Goal: Transaction & Acquisition: Purchase product/service

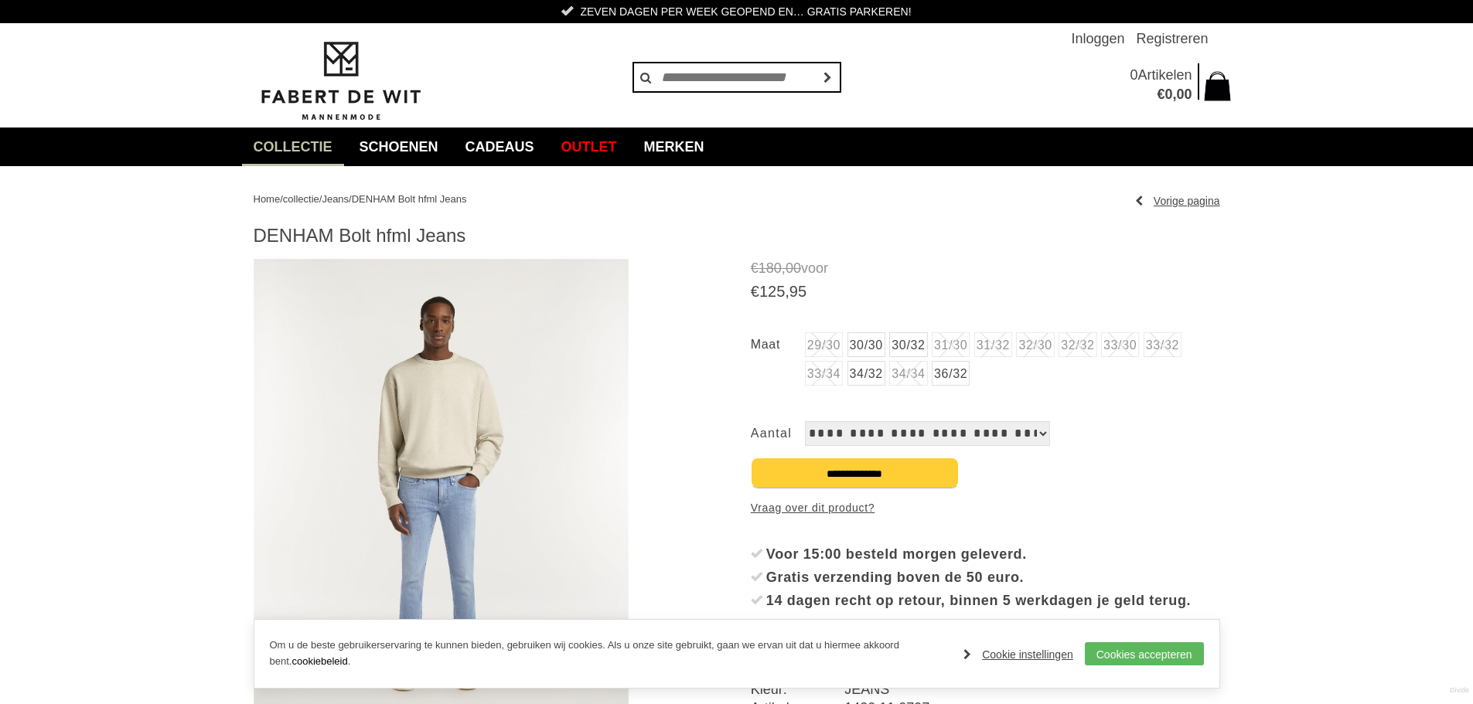
click at [985, 433] on select "**********" at bounding box center [927, 433] width 245 height 25
click at [1124, 404] on div "29/30 30/30 30/32 31/30 Bekijk de maattabel" at bounding box center [985, 372] width 469 height 81
click at [1096, 349] on li "32/32" at bounding box center [1078, 344] width 38 height 25
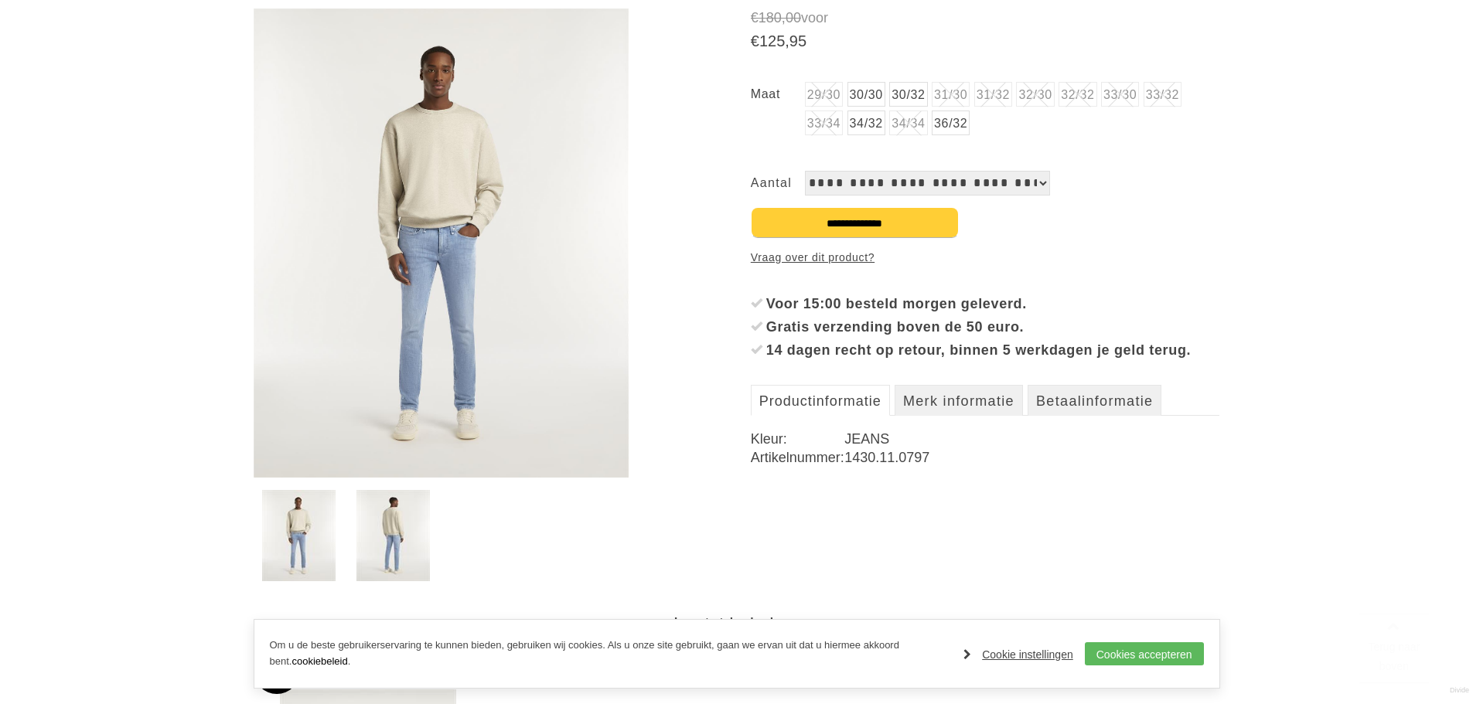
scroll to position [309, 0]
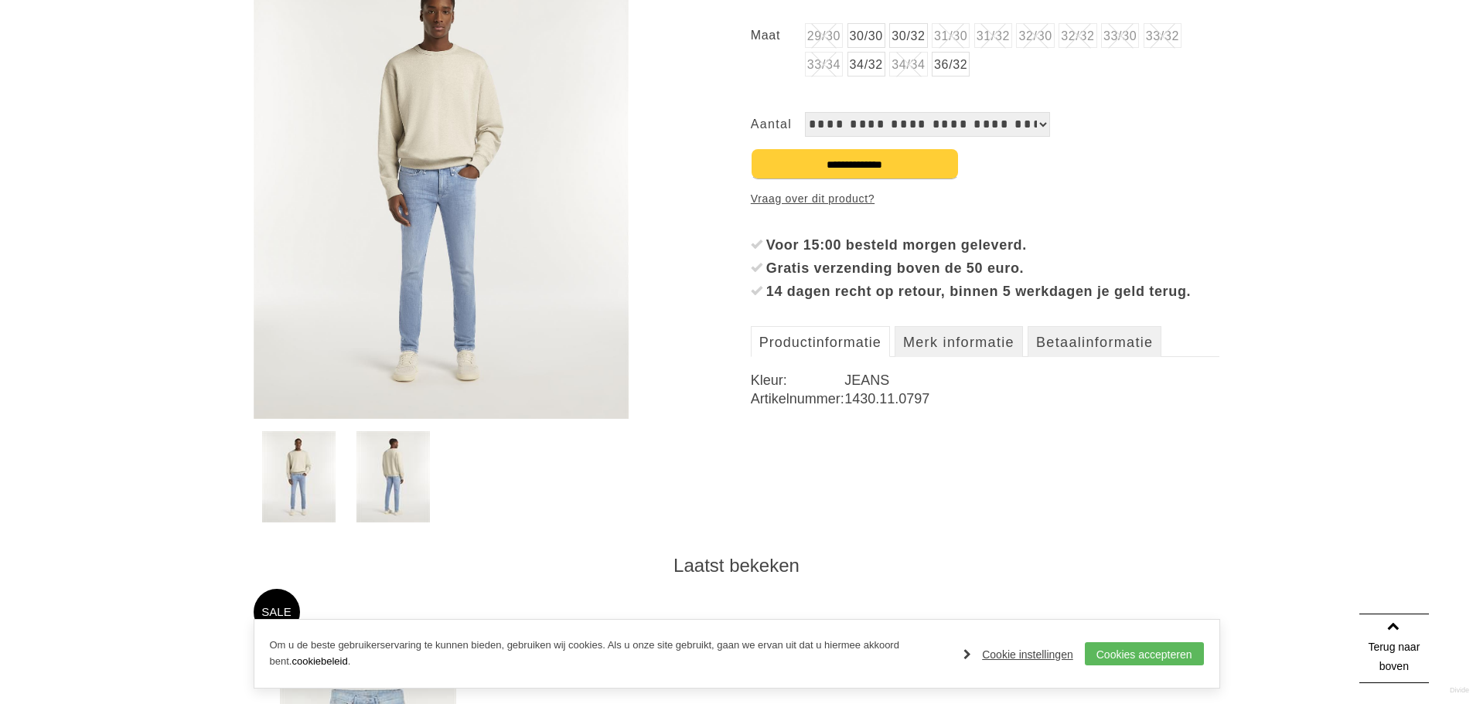
click at [407, 468] on img at bounding box center [392, 476] width 73 height 91
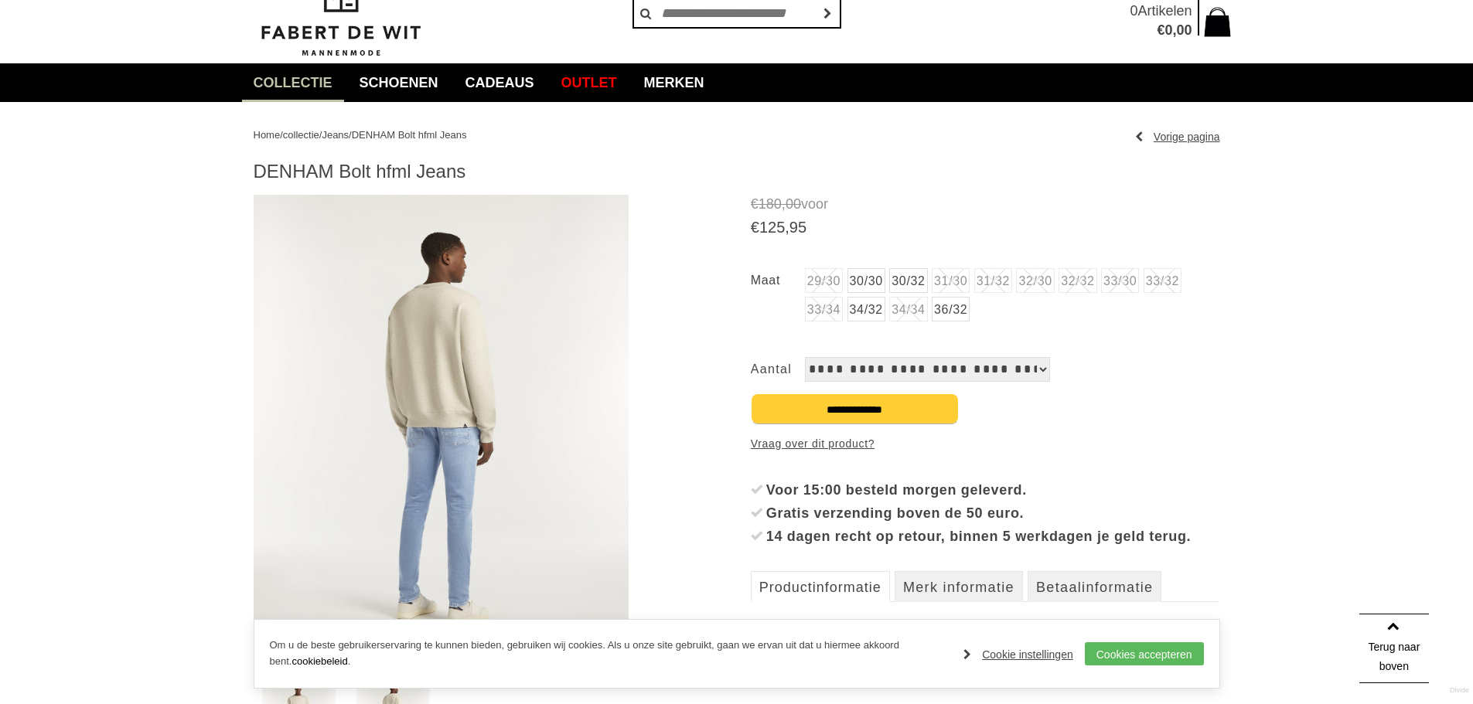
scroll to position [0, 0]
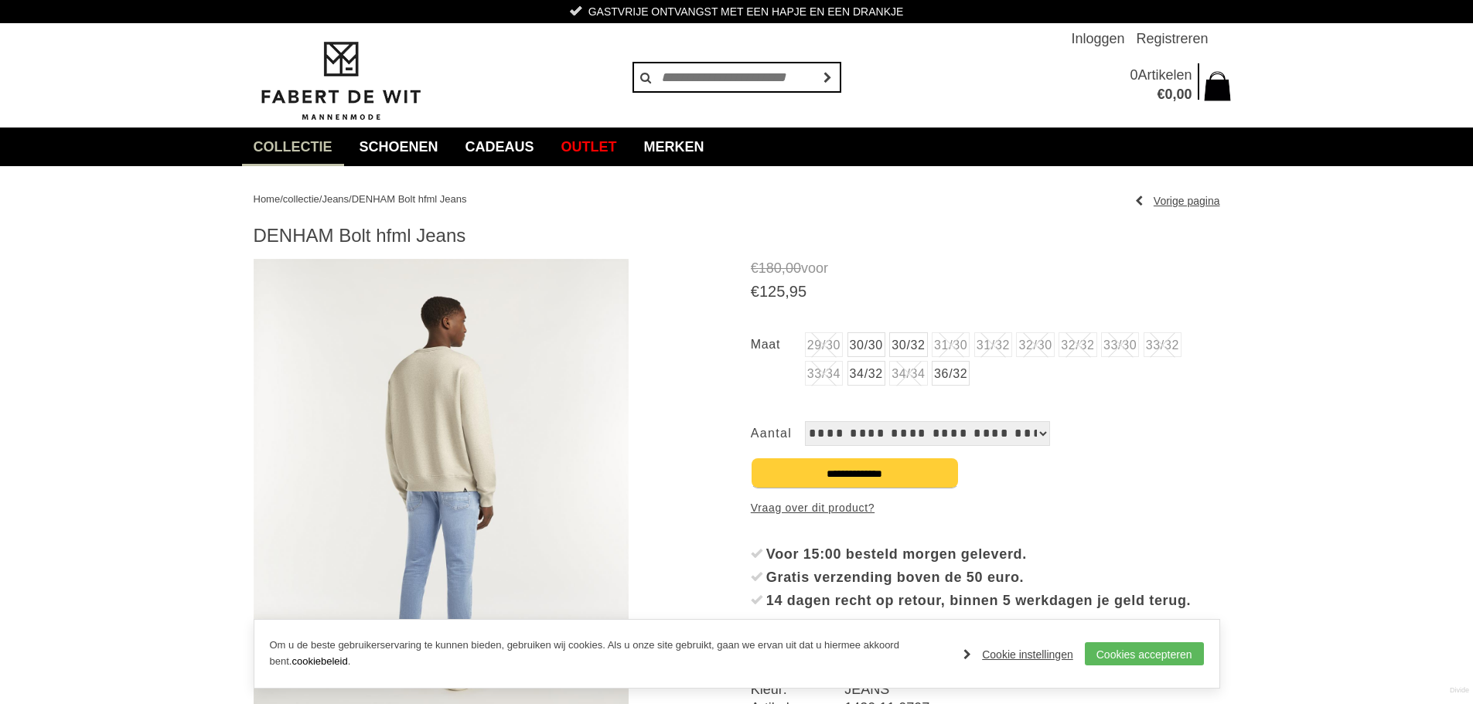
click at [349, 202] on span "Jeans" at bounding box center [335, 199] width 27 height 12
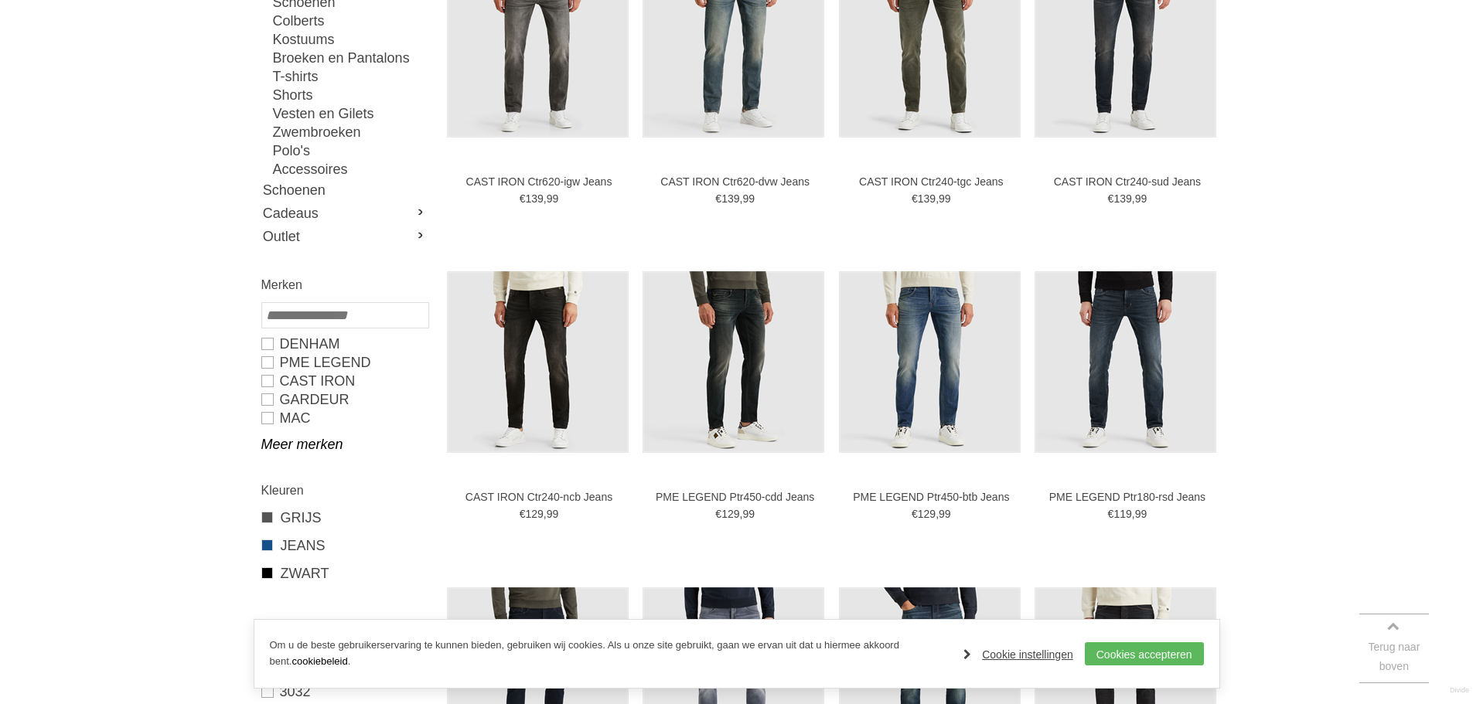
scroll to position [387, 0]
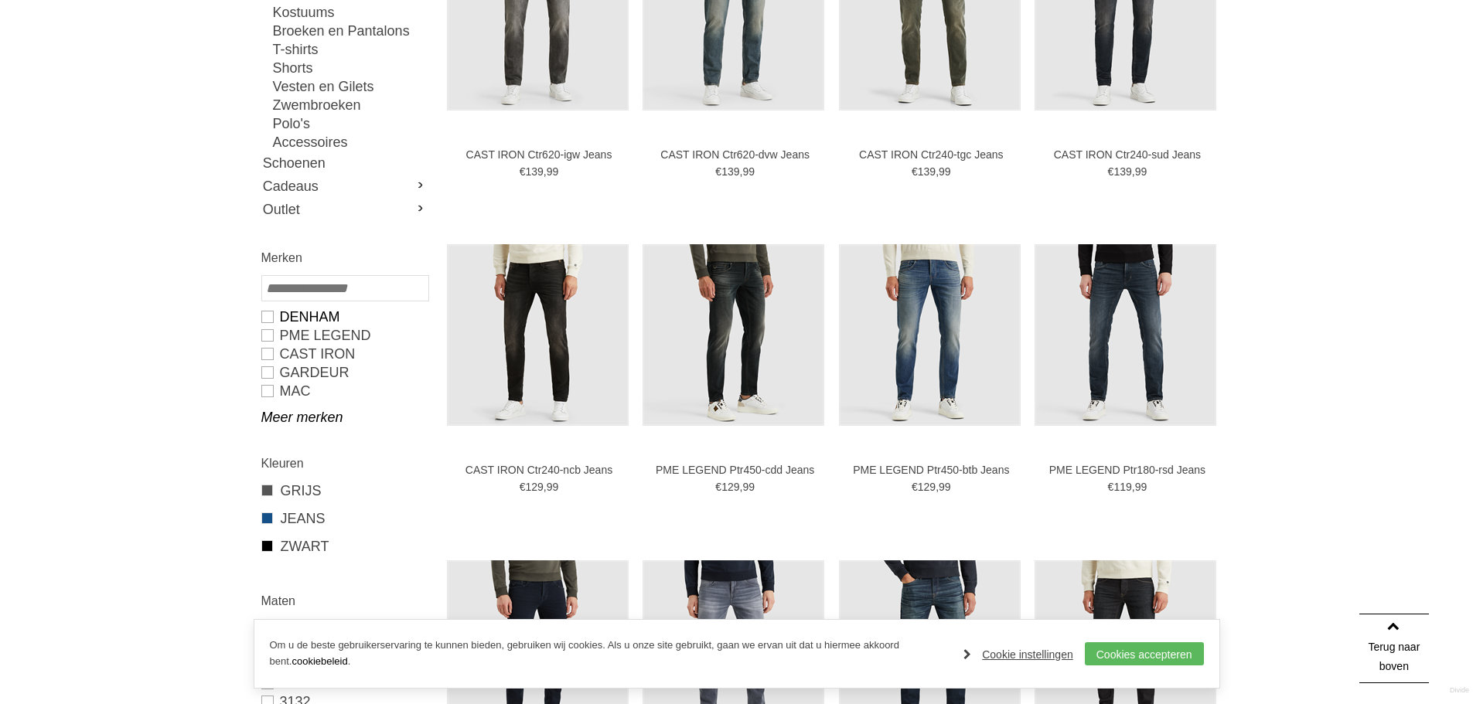
click at [270, 319] on link "DENHAM" at bounding box center [344, 317] width 166 height 19
type input "***"
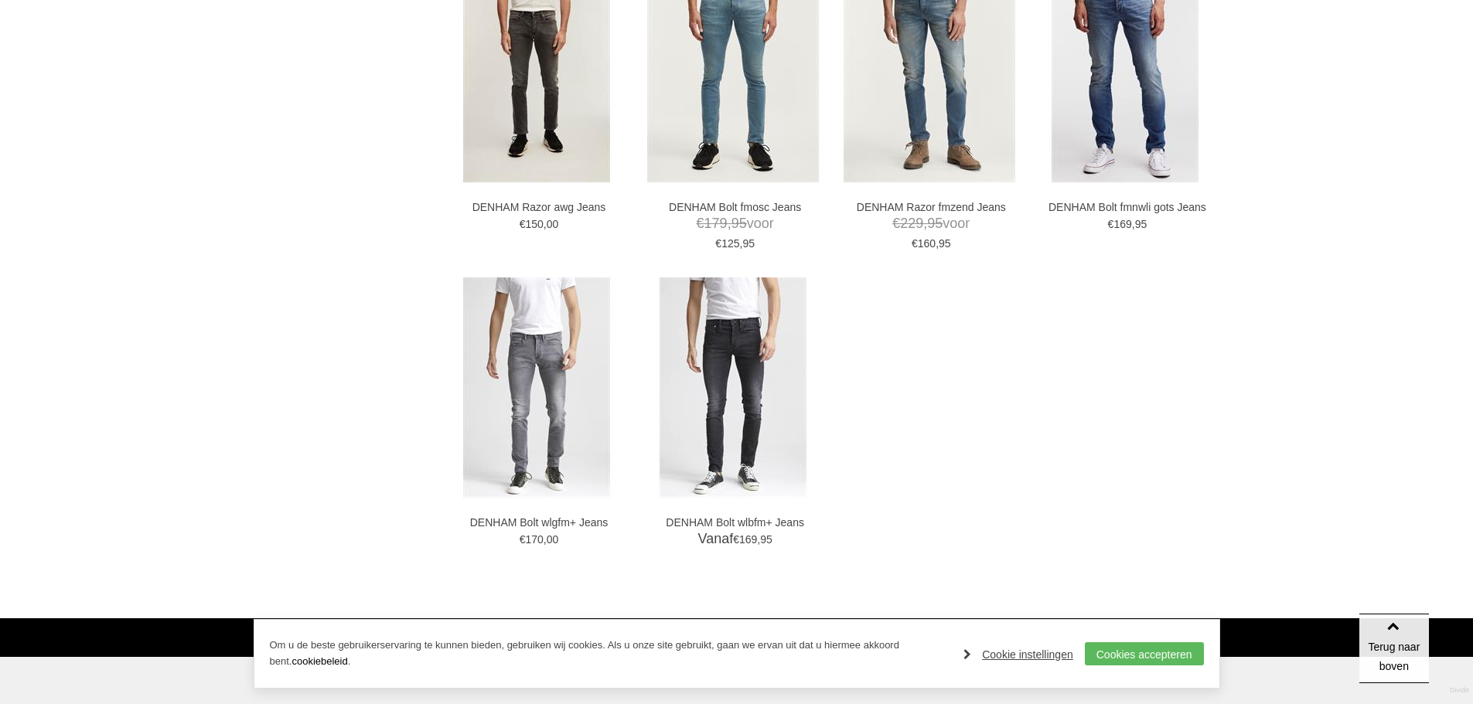
scroll to position [1314, 0]
